Goal: Task Accomplishment & Management: Manage account settings

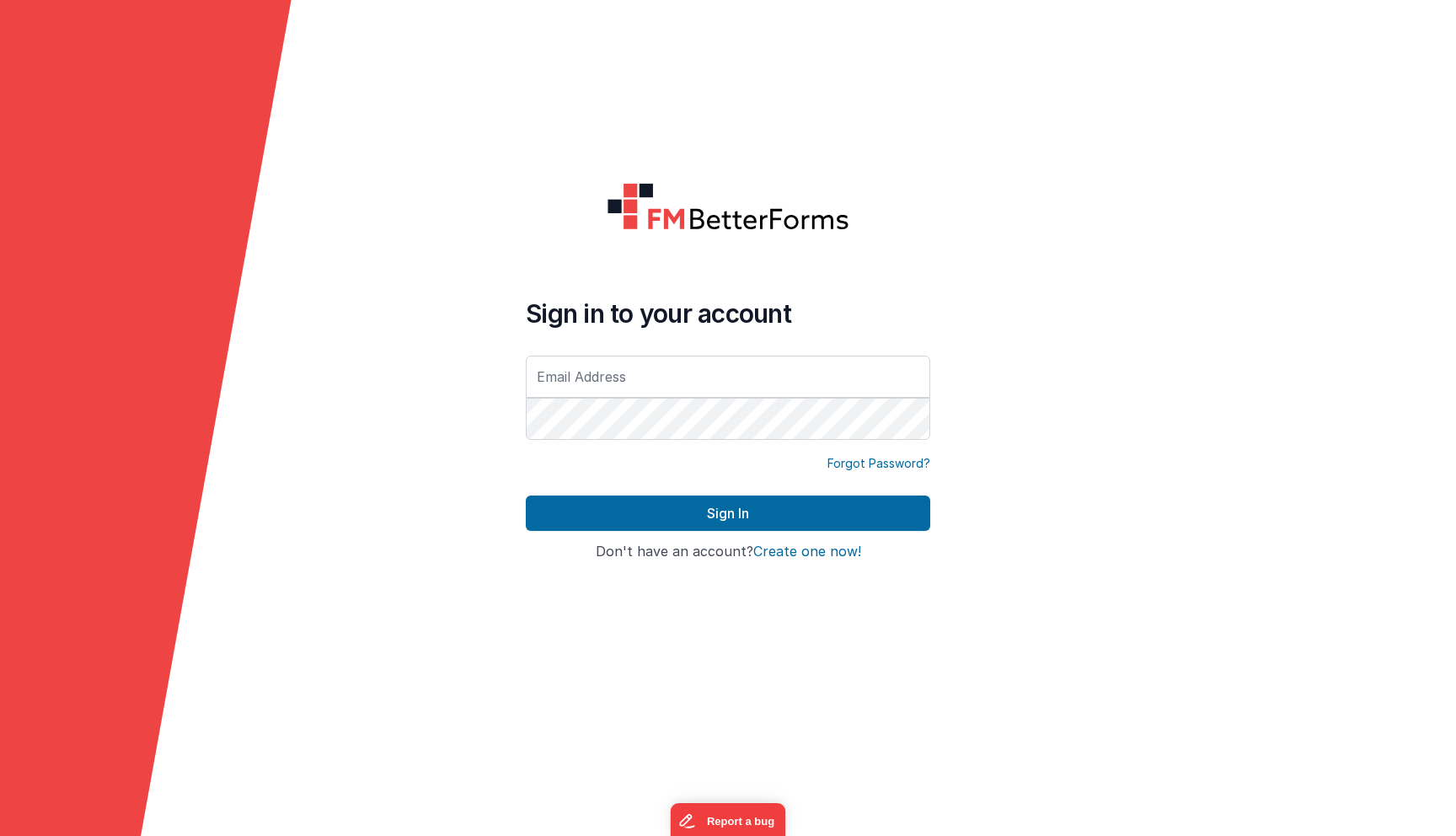
click at [477, 469] on form "Sign in to your account Forgot Password? Sign In Sign in with Google Don't have…" at bounding box center [728, 418] width 1456 height 836
click at [661, 375] on input "text" at bounding box center [728, 377] width 405 height 42
type input "[EMAIL_ADDRESS][DOMAIN_NAME]"
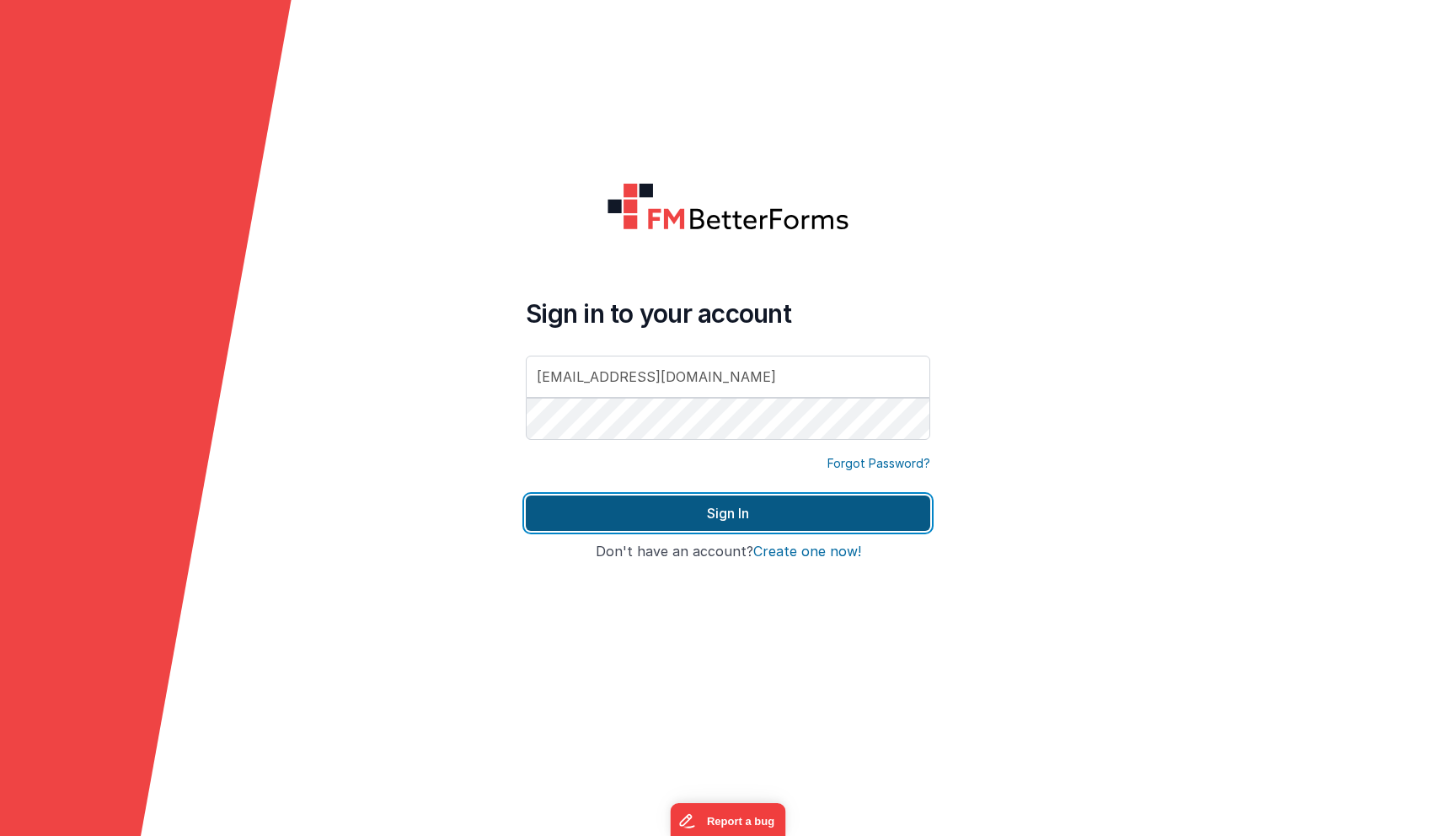
click at [672, 528] on button "Sign In" at bounding box center [728, 513] width 405 height 36
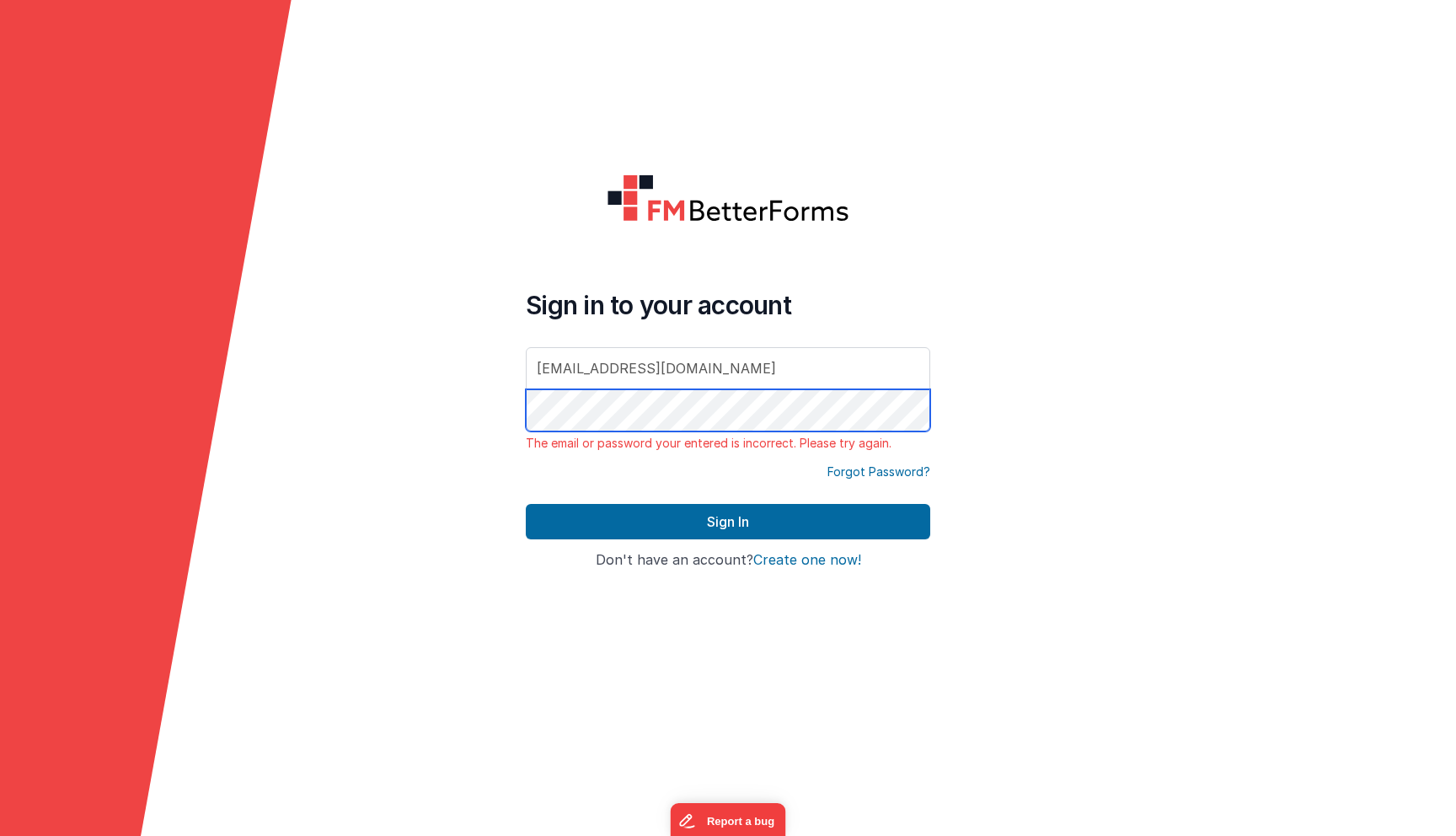
click at [526, 504] on button "Sign In" at bounding box center [728, 521] width 405 height 36
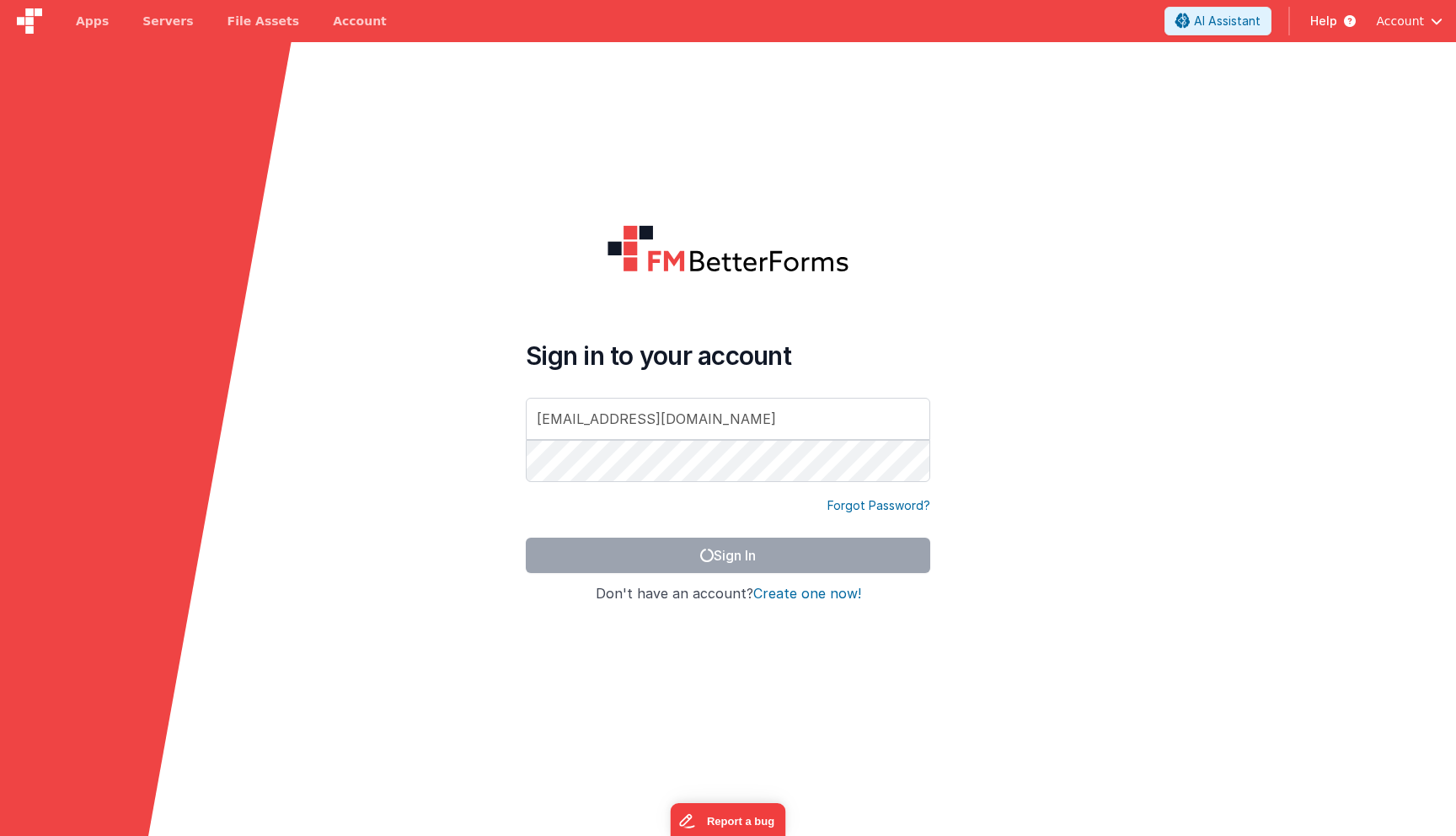
click at [1241, 262] on div at bounding box center [1310, 459] width 291 height 836
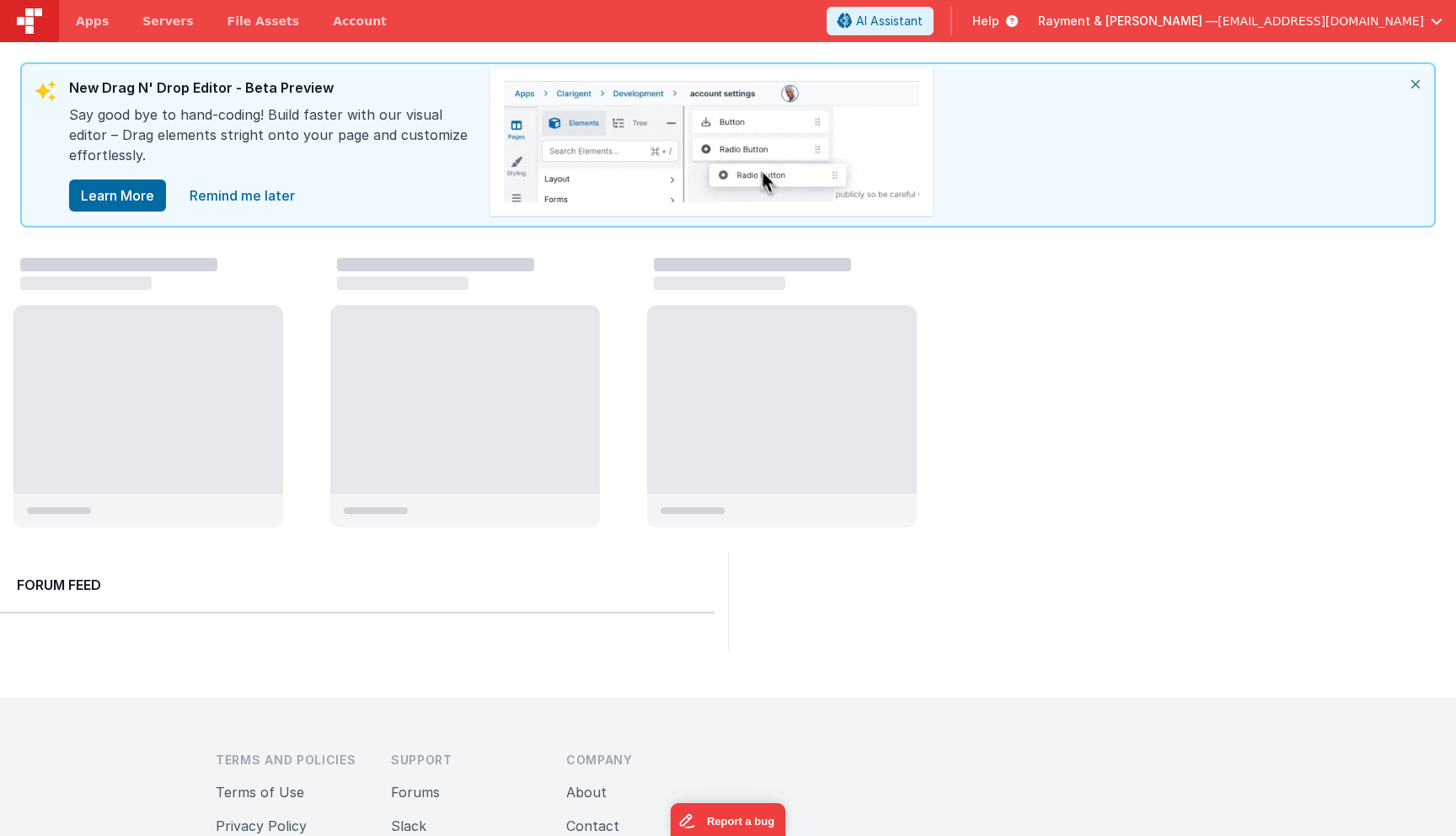
click at [1218, 21] on span "Rayment & [PERSON_NAME] —" at bounding box center [1128, 20] width 180 height 17
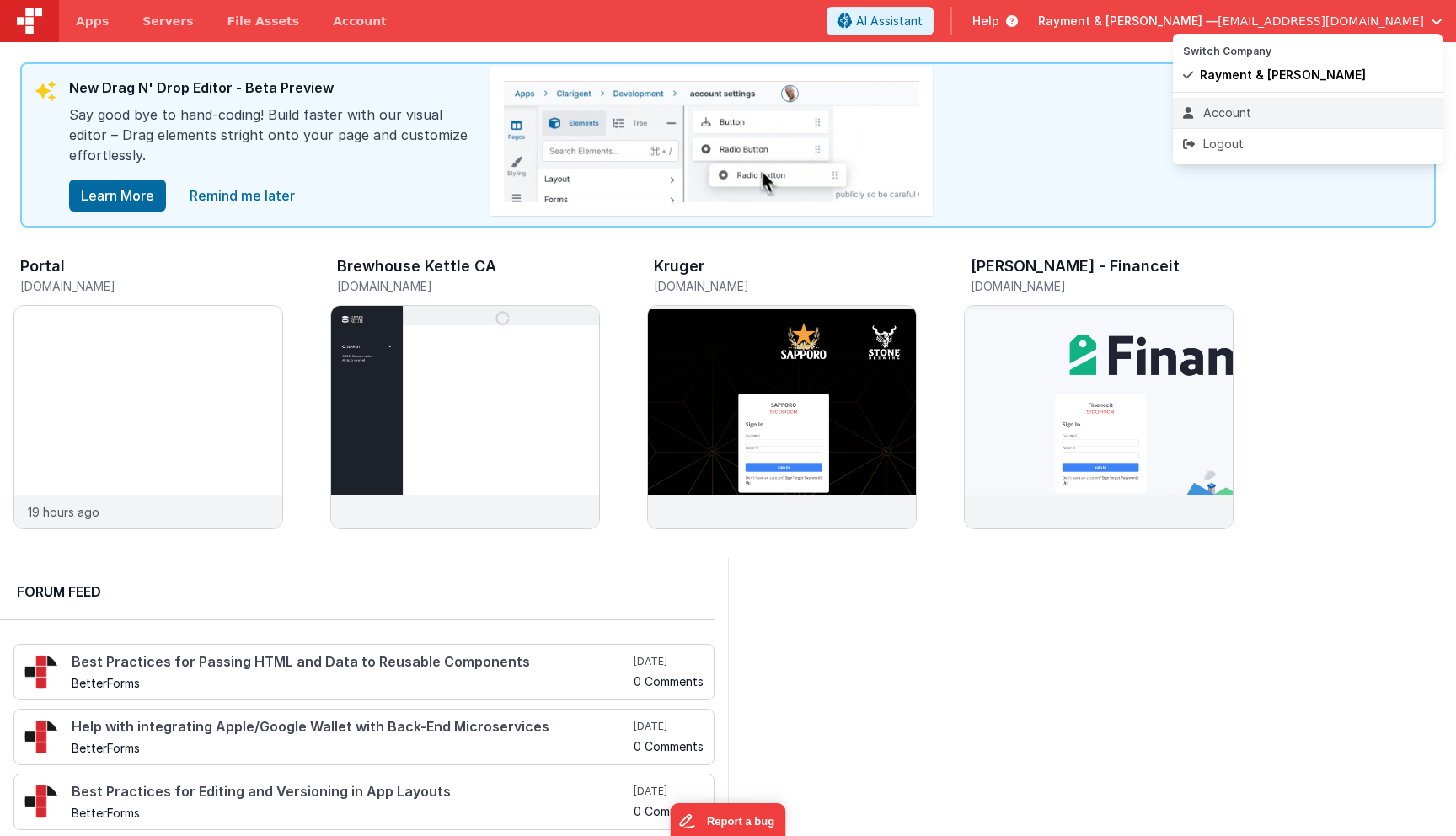
click at [1245, 112] on div "Account" at bounding box center [1308, 112] width 249 height 17
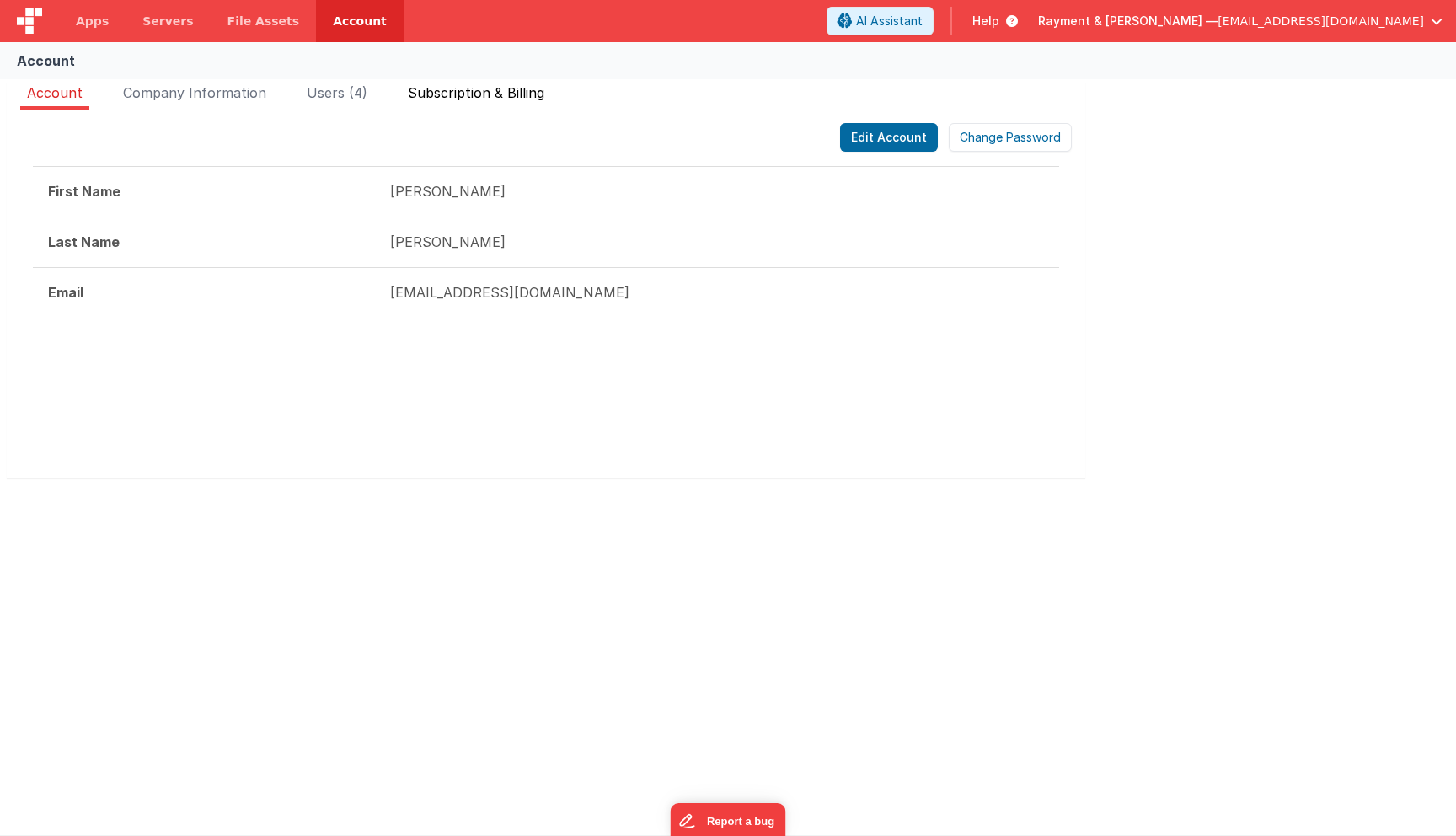
click at [537, 98] on span "Subscription & Billing" at bounding box center [476, 92] width 137 height 17
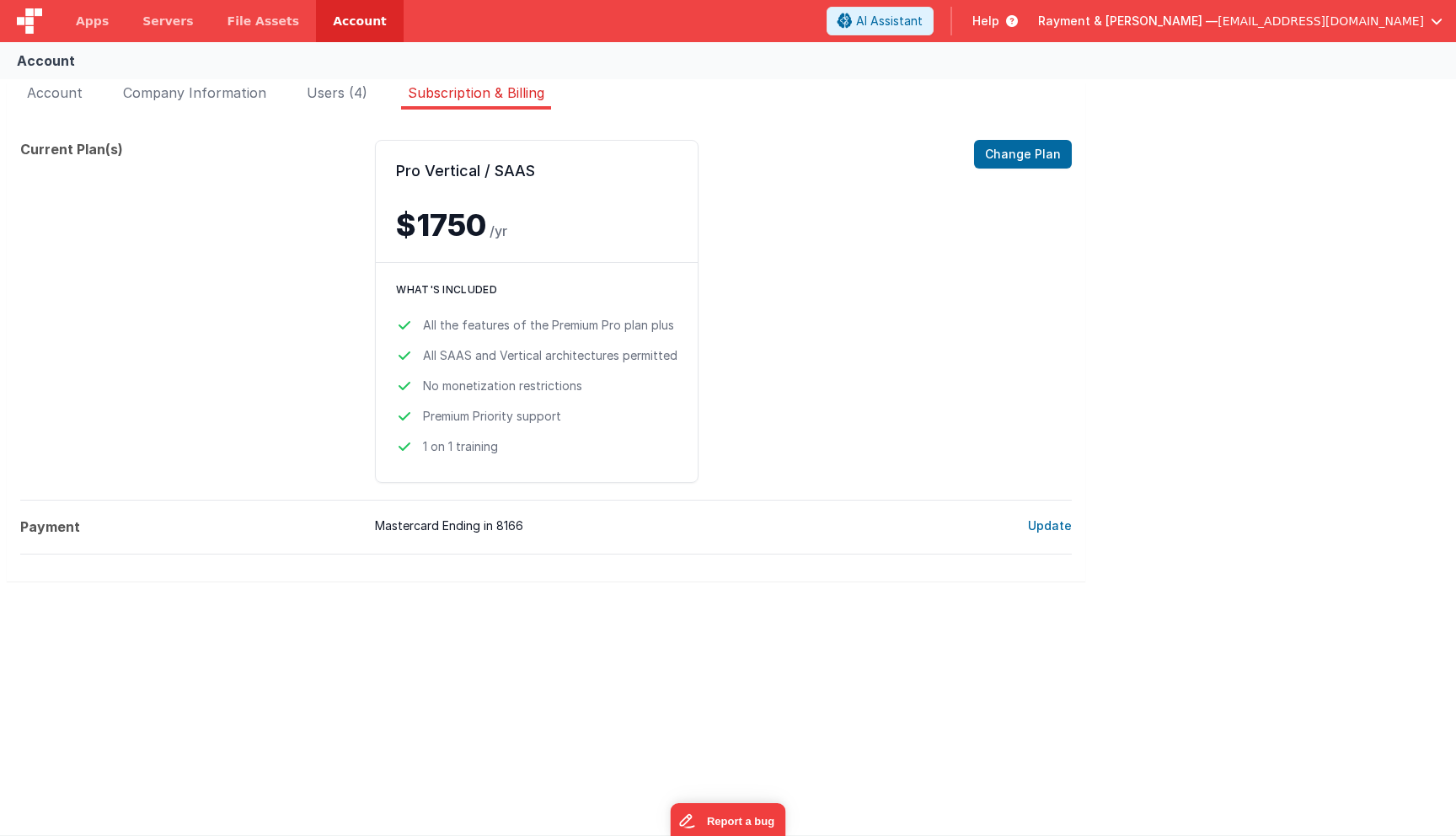
click at [1233, 37] on header "Apps Servers File Assets Account Some FUTURE Slot AI Assistant Help [PERSON_NAM…" at bounding box center [728, 21] width 1456 height 42
click at [1036, 153] on button "Change Plan" at bounding box center [1023, 153] width 98 height 29
